Goal: Task Accomplishment & Management: Manage account settings

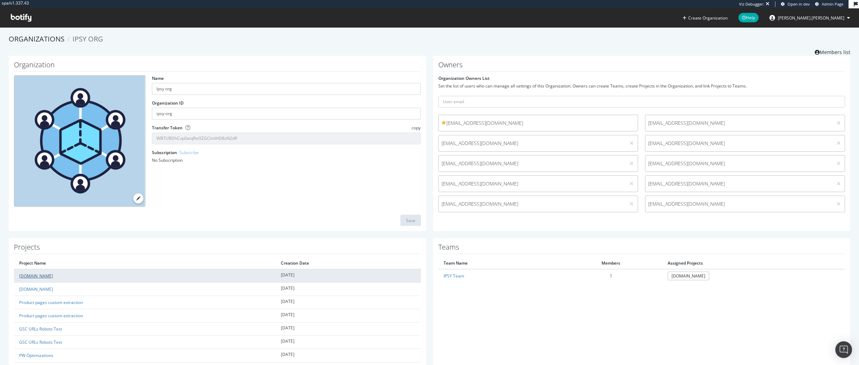
click at [27, 276] on link "ipsy.com" at bounding box center [36, 276] width 34 height 6
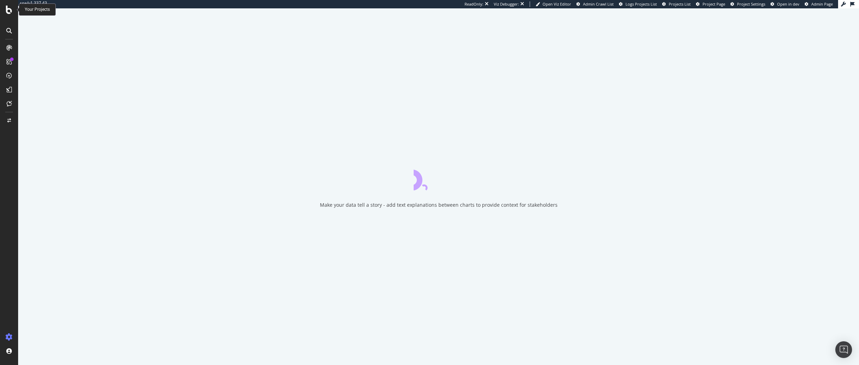
click at [10, 9] on icon at bounding box center [9, 10] width 6 height 8
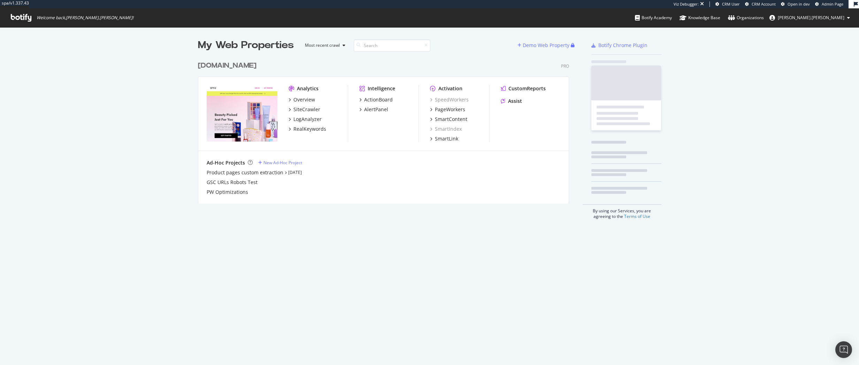
scroll to position [146, 371]
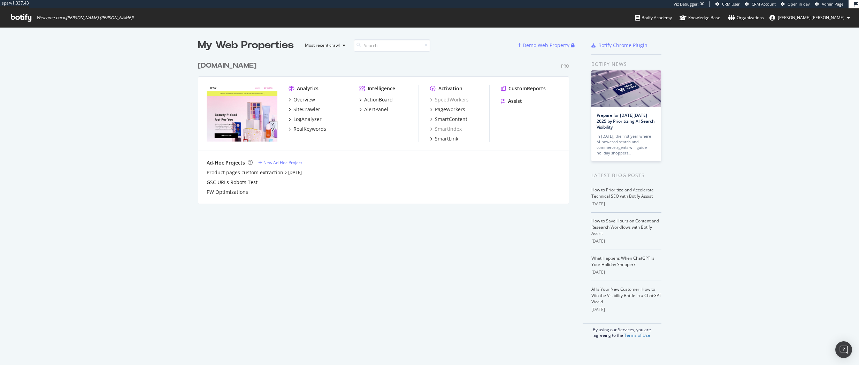
click at [211, 64] on div "ipsy.com" at bounding box center [227, 66] width 59 height 10
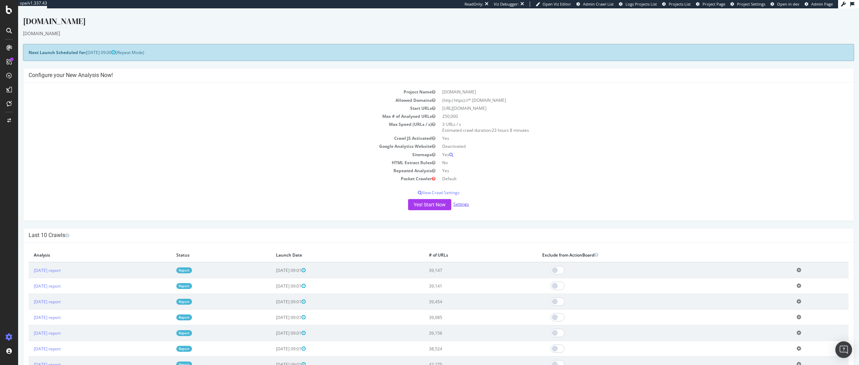
click at [461, 205] on link "Settings" at bounding box center [461, 204] width 16 height 6
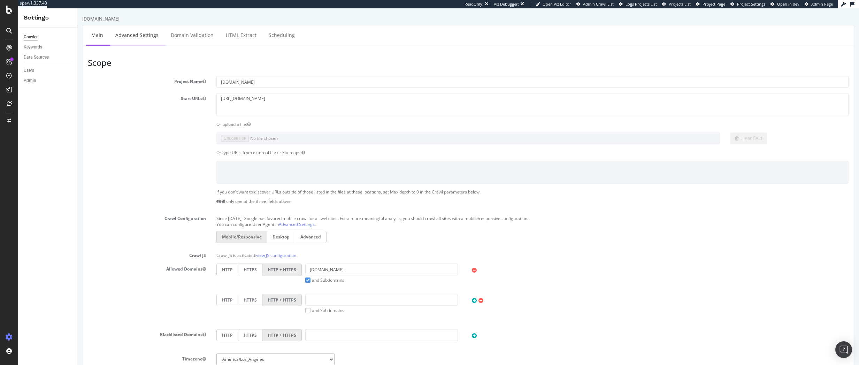
click at [150, 38] on link "Advanced Settings" at bounding box center [137, 34] width 54 height 19
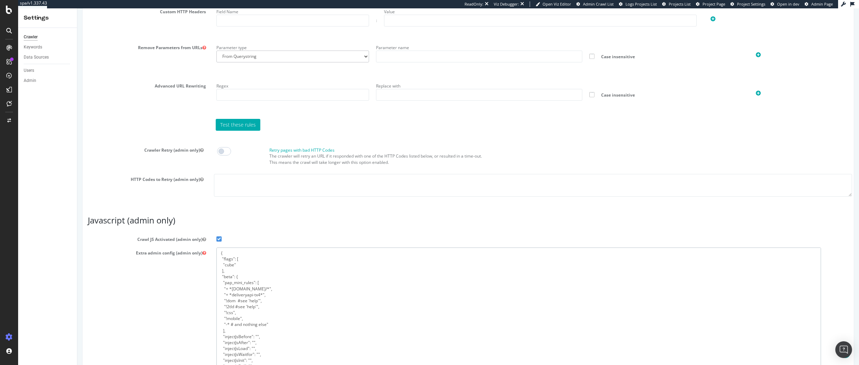
drag, startPoint x: 841, startPoint y: 309, endPoint x: 835, endPoint y: 333, distance: 25.1
click at [259, 306] on textarea "{ "flags": [ "cube" ], "beta": { "pap_mini_rules": [ "+ *pw.adn.cloud/*", "+ *d…" at bounding box center [518, 327] width 605 height 160
drag, startPoint x: 279, startPoint y: 325, endPoint x: 178, endPoint y: 288, distance: 107.1
click at [178, 288] on div "Extra admin config (admin only) { "flags": [ "cube" ], "beta": { "pap_mini_rule…" at bounding box center [468, 332] width 771 height 171
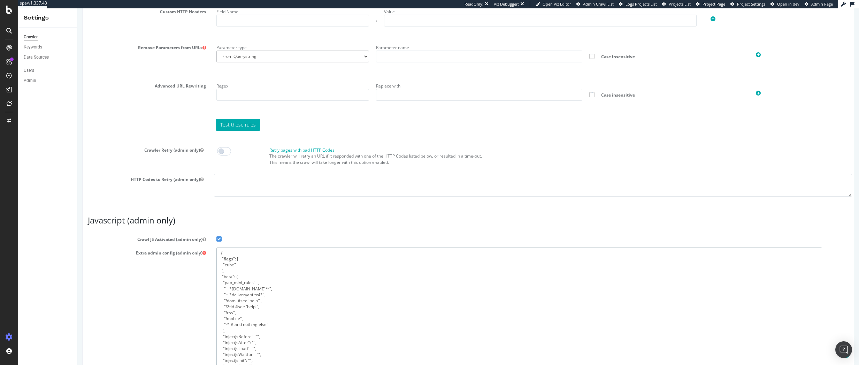
paste textarea ""+ *cnstrc.com/*", "+ *bazaarvoice.com/*", "+ *pw.adn.cloud/*", "+ *deliveryapi…"
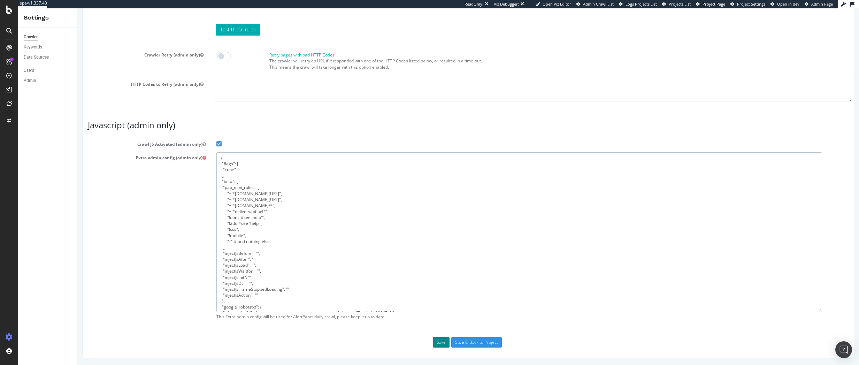
type textarea "{ "flags": [ "cube" ], "beta": { "pap_mini_rules": [ "+ *cnstrc.com/*", "+ *baz…"
click at [442, 338] on button "Save" at bounding box center [441, 342] width 17 height 10
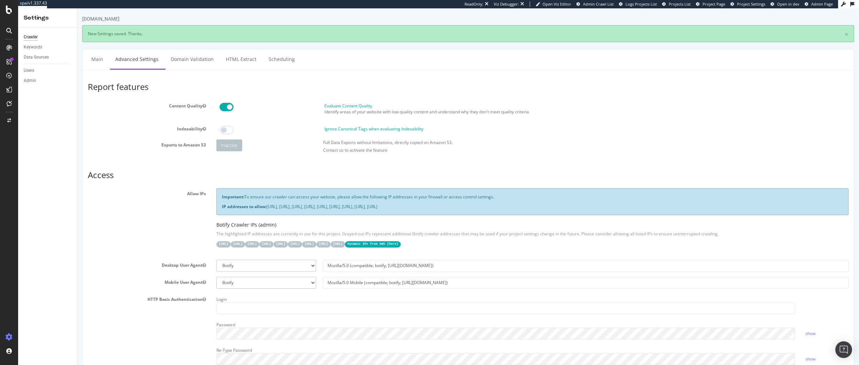
scroll to position [0, 0]
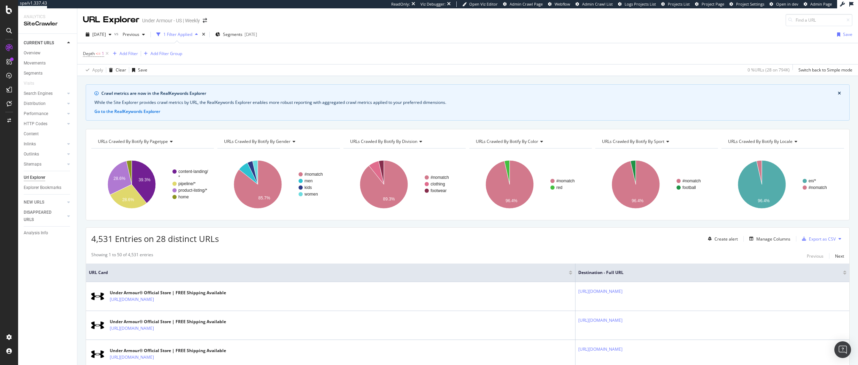
click at [55, 306] on div "CURRENT URLS Overview Movements Segments Visits Search Engines Top Charts Segme…" at bounding box center [47, 199] width 59 height 331
